Goal: Information Seeking & Learning: Learn about a topic

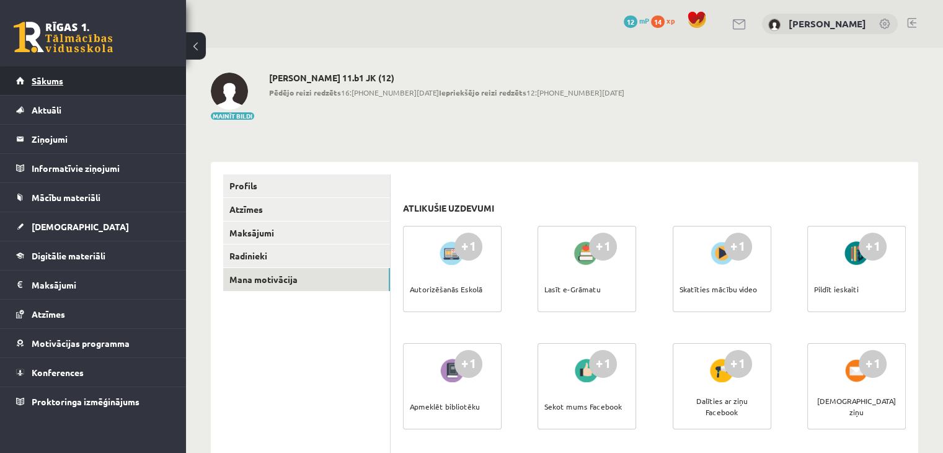
click at [47, 84] on span "Sākums" at bounding box center [48, 80] width 32 height 11
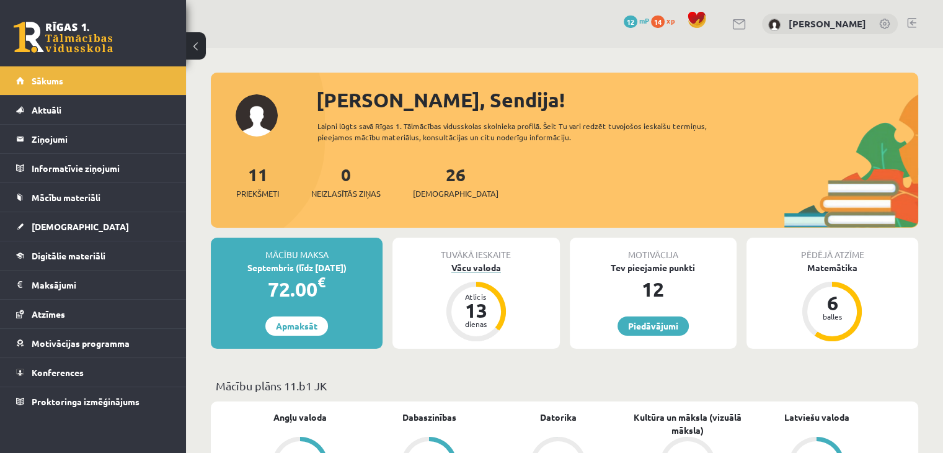
click at [478, 265] on div "Vācu valoda" at bounding box center [476, 267] width 167 height 13
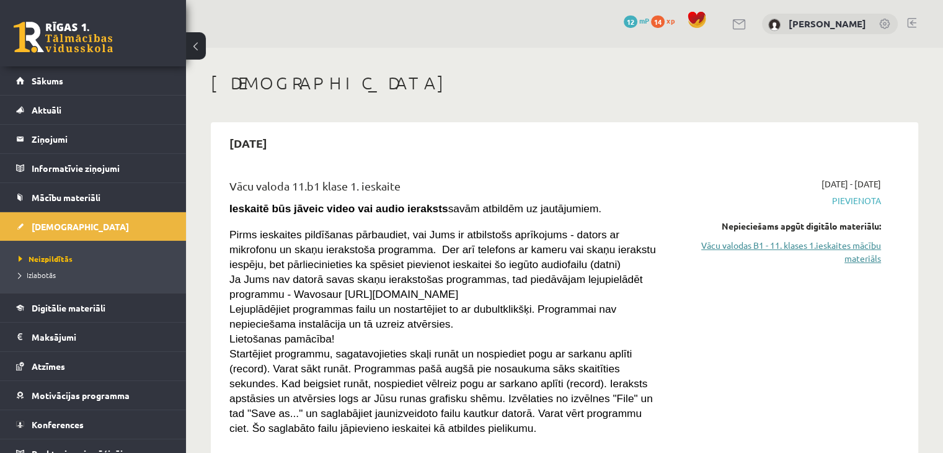
click at [818, 245] on link "Vācu valodas B1 - 11. klases 1.ieskaites mācību materiāls" at bounding box center [779, 252] width 205 height 26
